Goal: Task Accomplishment & Management: Use online tool/utility

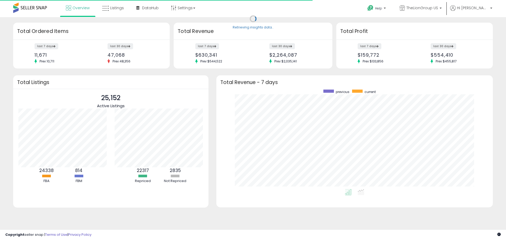
scroll to position [100, 266]
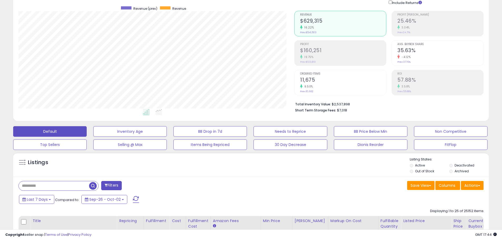
scroll to position [105, 0]
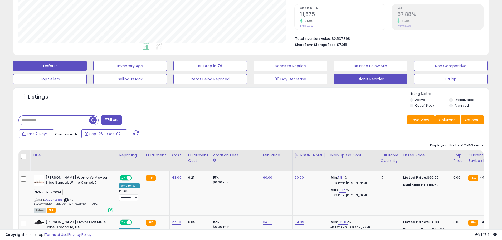
click at [369, 78] on button "Dionis Reorder" at bounding box center [371, 79] width 74 height 11
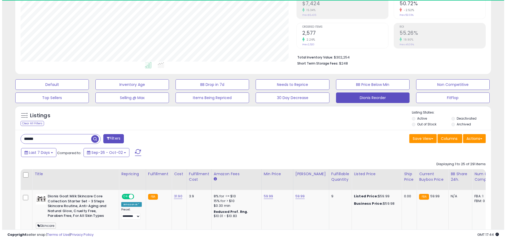
scroll to position [108, 276]
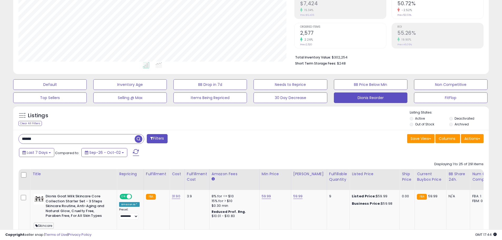
drag, startPoint x: 64, startPoint y: 139, endPoint x: 0, endPoint y: 142, distance: 63.8
type input "******"
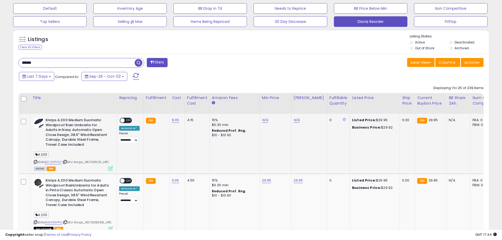
scroll to position [166, 0]
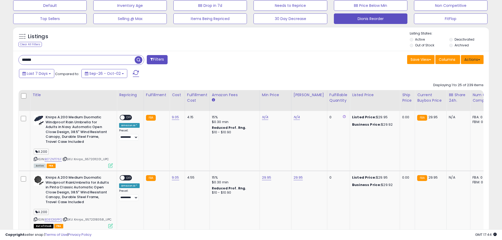
click at [467, 62] on button "Actions" at bounding box center [472, 59] width 23 height 9
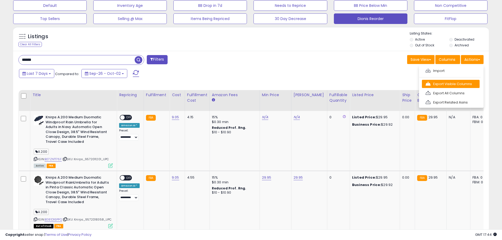
click at [457, 82] on link "Export Visible Columns" at bounding box center [451, 84] width 58 height 8
